Goal: Transaction & Acquisition: Book appointment/travel/reservation

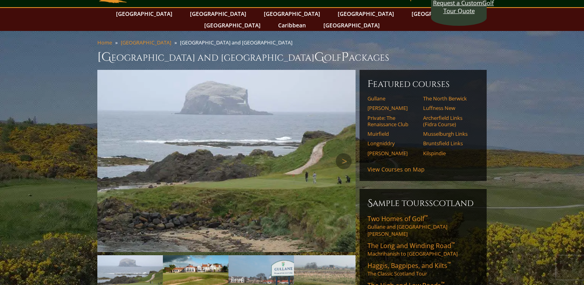
scroll to position [32, 0]
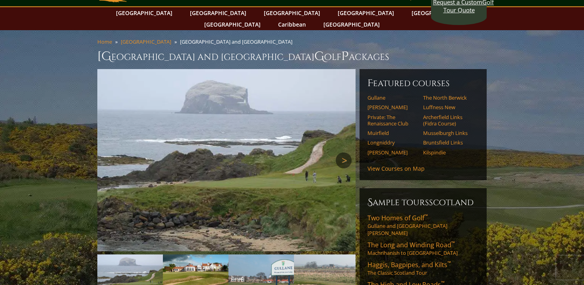
click at [340, 153] on link "Next" at bounding box center [344, 161] width 16 height 16
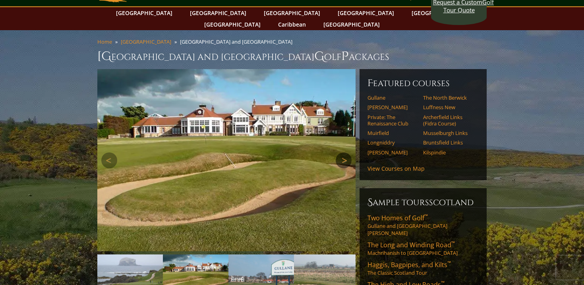
click at [340, 153] on link "Next" at bounding box center [344, 161] width 16 height 16
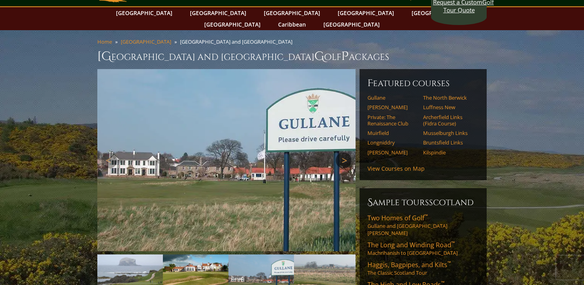
click at [340, 153] on link "Next" at bounding box center [344, 161] width 16 height 16
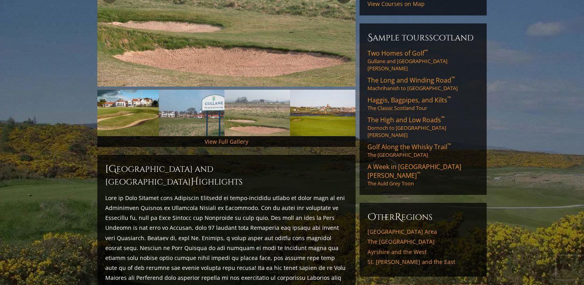
scroll to position [0, 0]
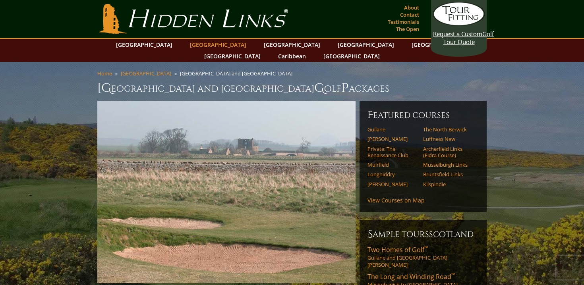
click at [211, 47] on link "[GEOGRAPHIC_DATA]" at bounding box center [218, 45] width 64 height 12
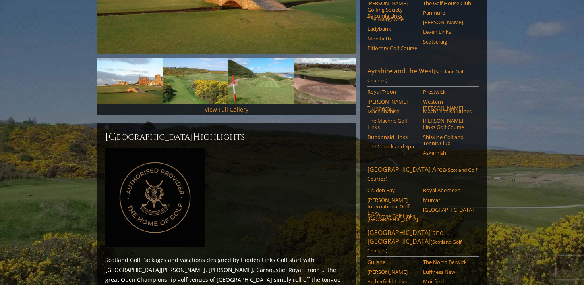
scroll to position [406, 0]
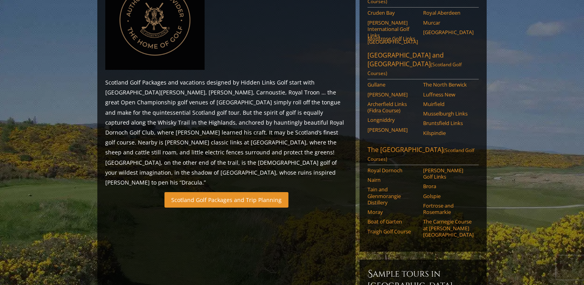
click at [223, 192] on link "Scotland Golf Packages and Trip Planning" at bounding box center [226, 199] width 124 height 15
